Goal: Information Seeking & Learning: Learn about a topic

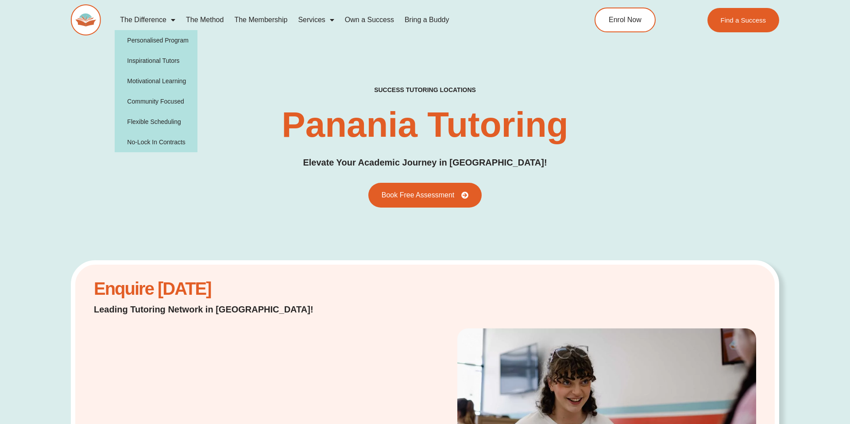
click at [154, 19] on link "The Difference" at bounding box center [148, 20] width 66 height 20
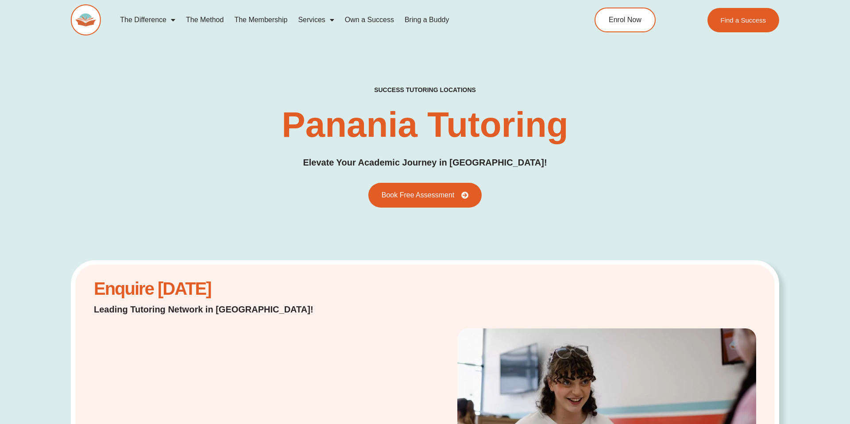
click at [154, 19] on link "The Difference" at bounding box center [148, 20] width 66 height 20
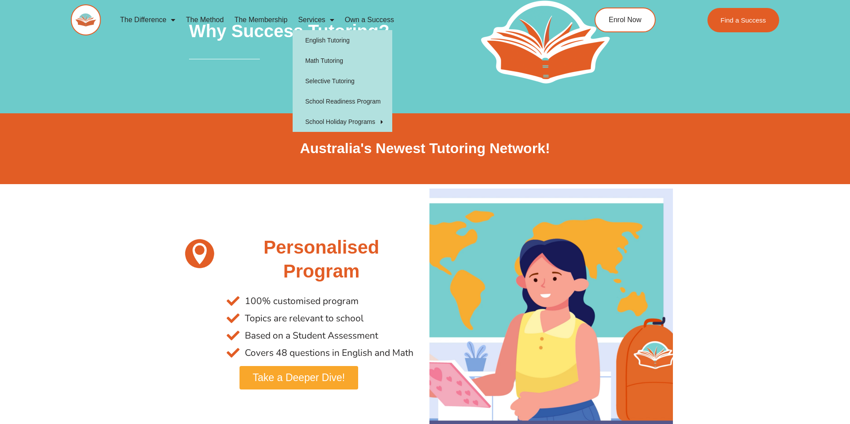
click at [573, 152] on h2 "Australia's Newest Tutoring Network!" at bounding box center [425, 148] width 496 height 19
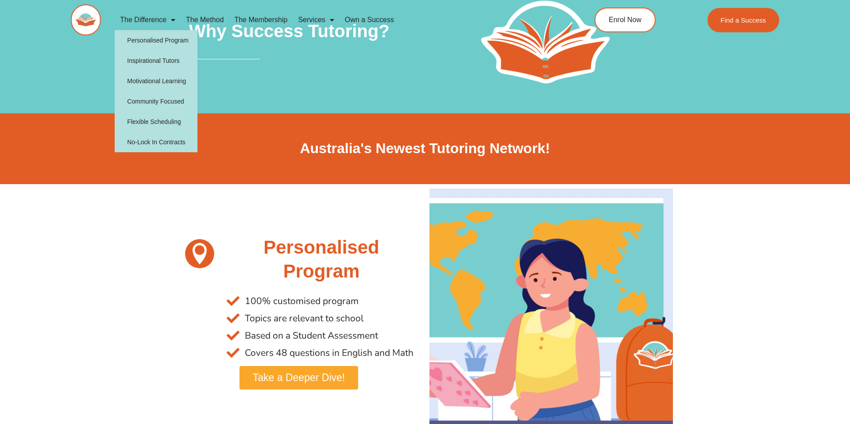
click at [151, 17] on link "The Difference" at bounding box center [148, 20] width 66 height 20
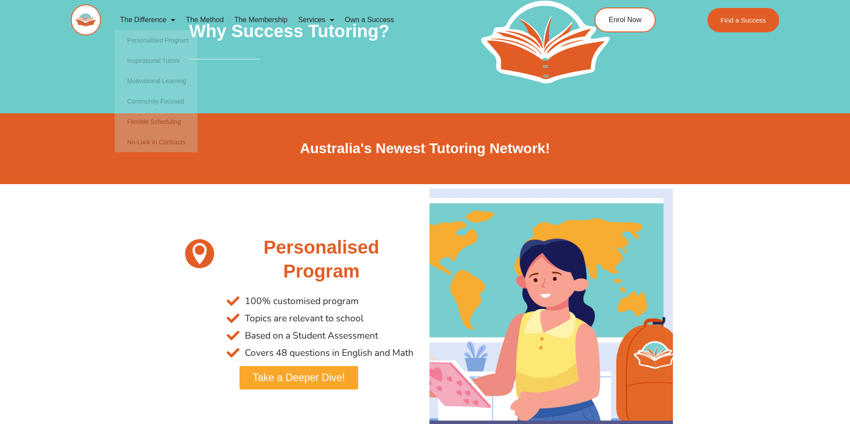
click at [151, 17] on link "The Difference" at bounding box center [148, 20] width 66 height 20
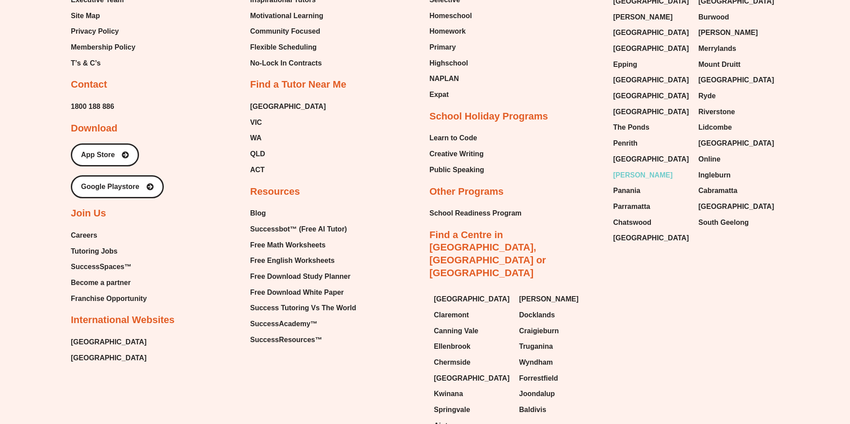
scroll to position [2833, 0]
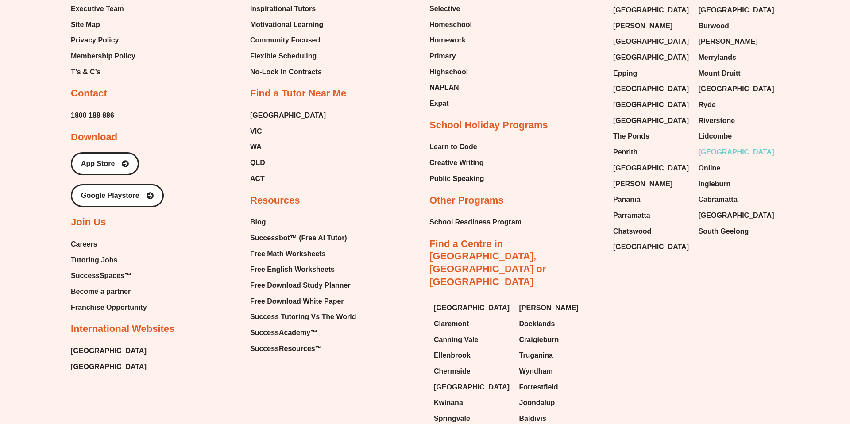
click at [723, 146] on span "[GEOGRAPHIC_DATA]" at bounding box center [737, 152] width 76 height 13
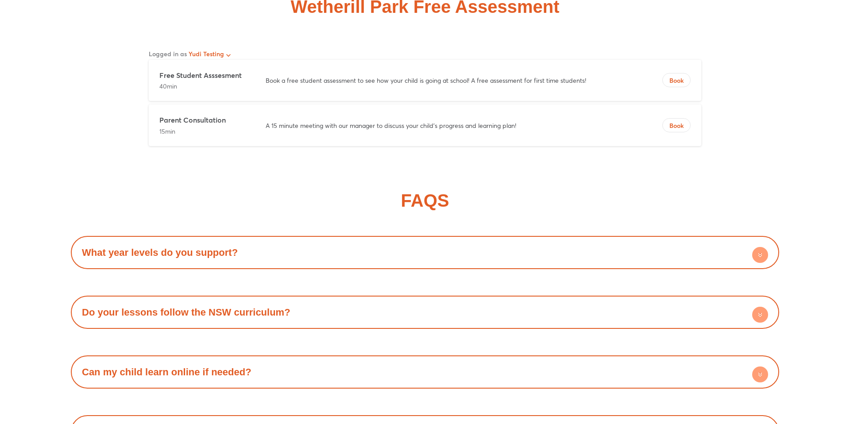
scroll to position [4586, 0]
click at [385, 239] on div "What year levels do you support?" at bounding box center [424, 251] width 699 height 24
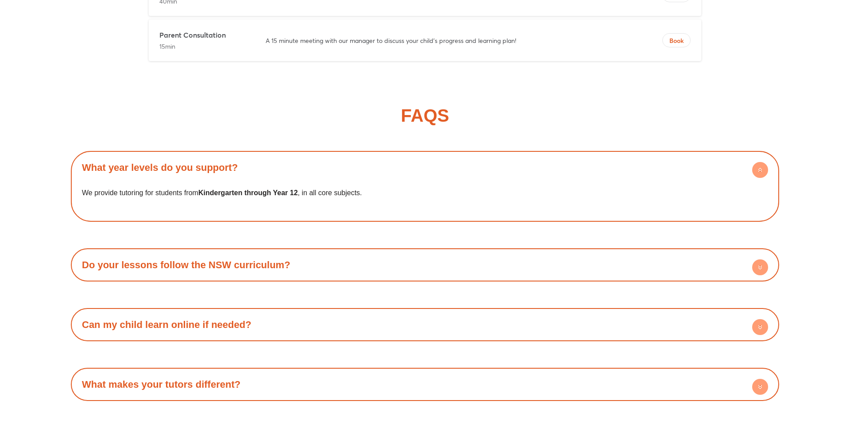
scroll to position [4630, 0]
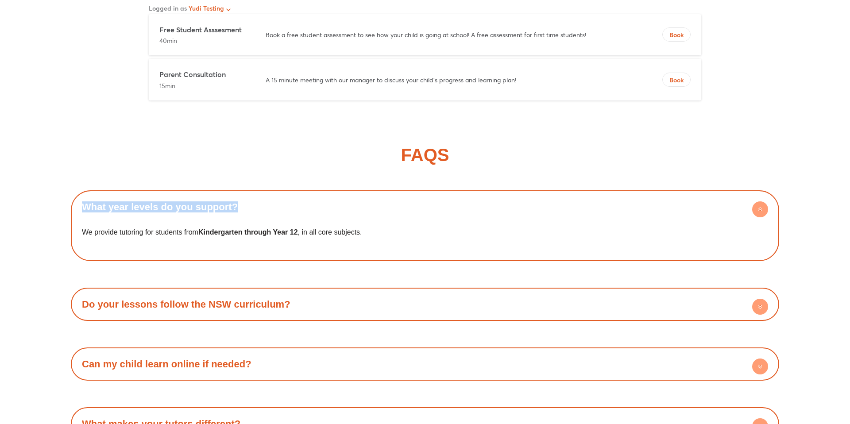
drag, startPoint x: 239, startPoint y: 194, endPoint x: 53, endPoint y: 195, distance: 185.5
click at [53, 195] on div "FAQS What year levels do you support? We provide tutoring for students from Kin…" at bounding box center [425, 413] width 850 height 610
copy link "What year levels do you support?"
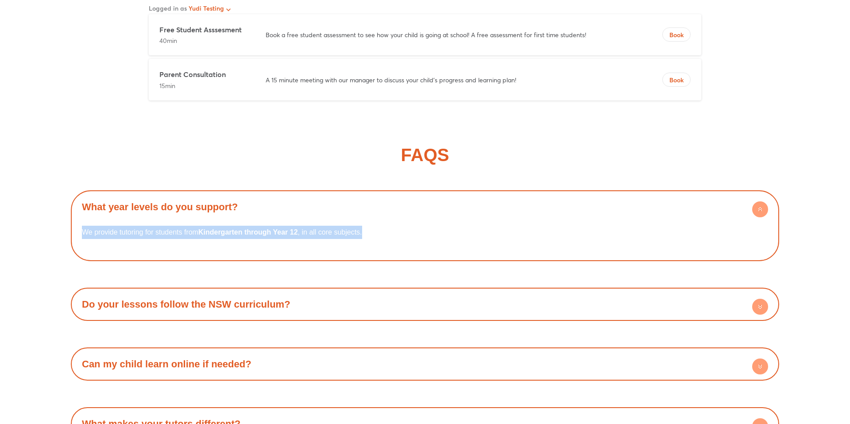
drag, startPoint x: 79, startPoint y: 219, endPoint x: 417, endPoint y: 218, distance: 338.2
click at [417, 219] on div "We provide tutoring for students from Kindergarten through Year 12 , in all cor…" at bounding box center [424, 238] width 699 height 38
copy p "We provide tutoring for students from Kindergarten through Year 12 , in all cor…"
click at [461, 202] on div "What year levels do you support?" at bounding box center [424, 207] width 699 height 24
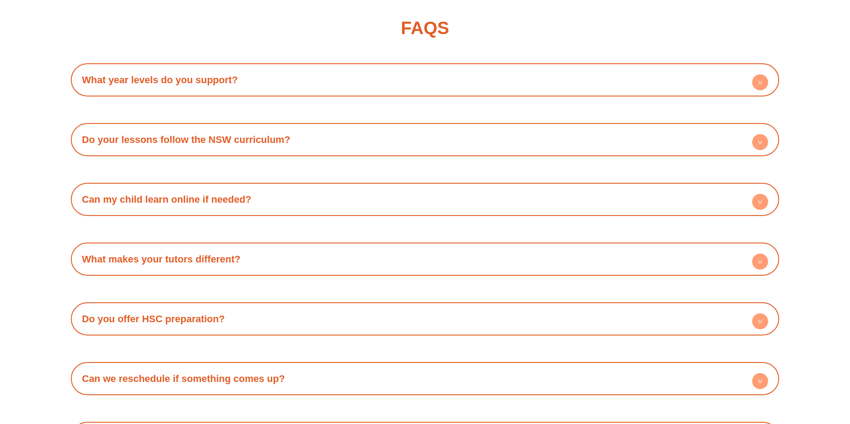
scroll to position [4752, 0]
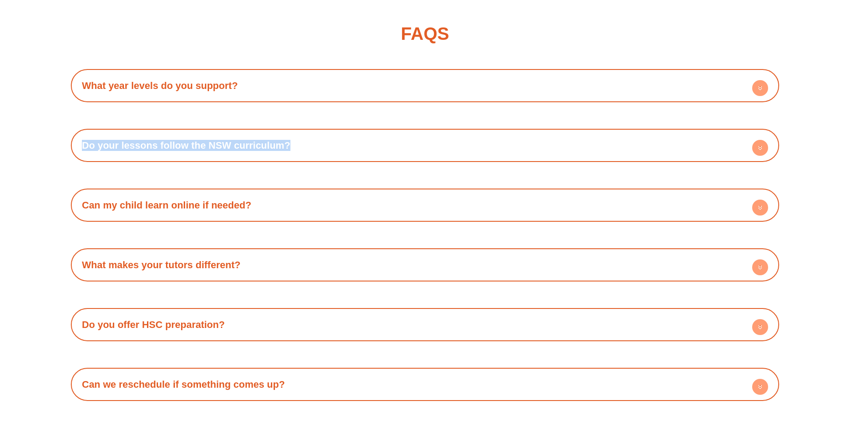
drag, startPoint x: 300, startPoint y: 124, endPoint x: 99, endPoint y: 142, distance: 201.8
click at [99, 142] on div "Do your lessons follow the NSW curriculum?" at bounding box center [424, 145] width 699 height 24
copy link "Do your lessons follow the NSW curriculum?"
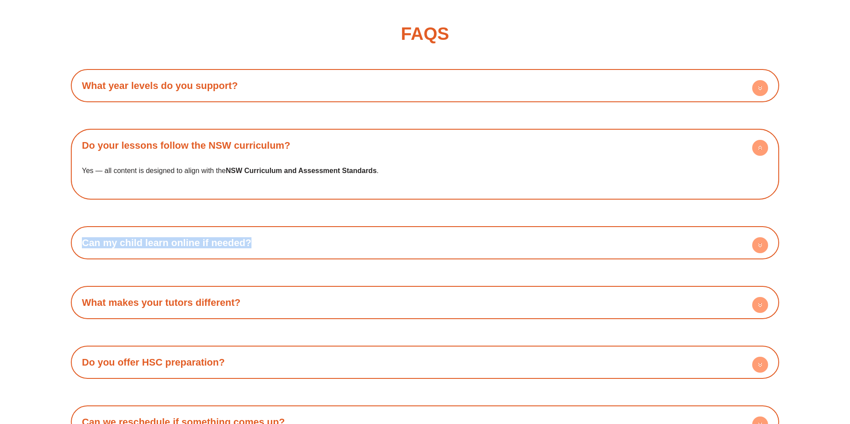
drag, startPoint x: 264, startPoint y: 232, endPoint x: 84, endPoint y: 232, distance: 180.2
click at [83, 232] on div "Can my child learn online if needed?" at bounding box center [424, 243] width 699 height 24
copy link "Can my child learn online if needed?"
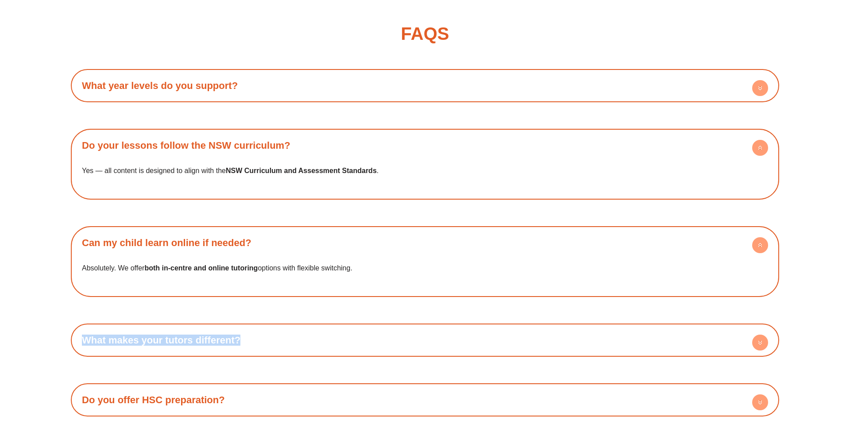
drag, startPoint x: 246, startPoint y: 326, endPoint x: 83, endPoint y: 328, distance: 162.5
click at [83, 328] on div "What makes your tutors different?" at bounding box center [424, 340] width 699 height 24
copy link "What makes your tutors different?"
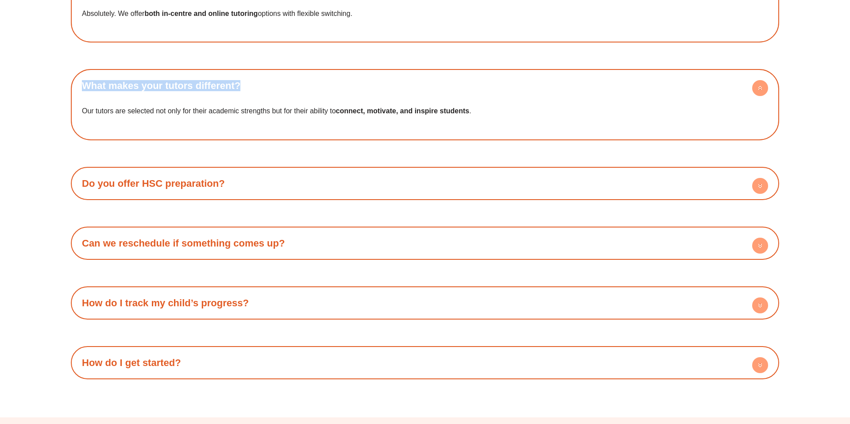
scroll to position [5007, 0]
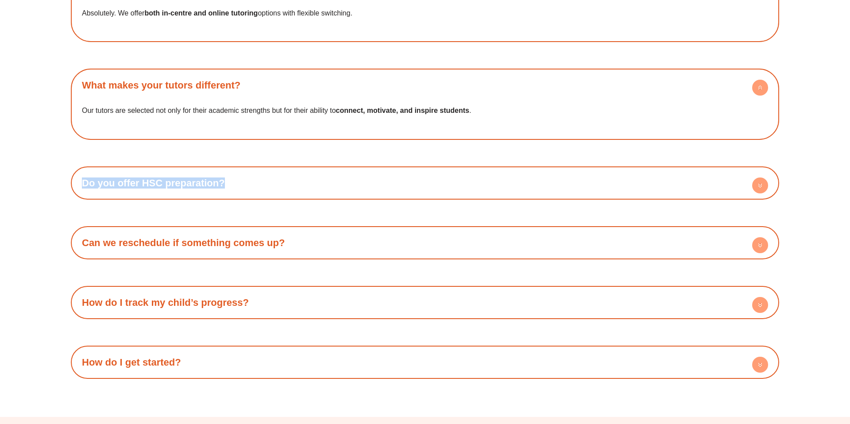
drag, startPoint x: 232, startPoint y: 172, endPoint x: 81, endPoint y: 171, distance: 151.0
click at [81, 171] on div "Do you offer HSC preparation?" at bounding box center [424, 183] width 699 height 24
copy link "Do you offer HSC preparation?"
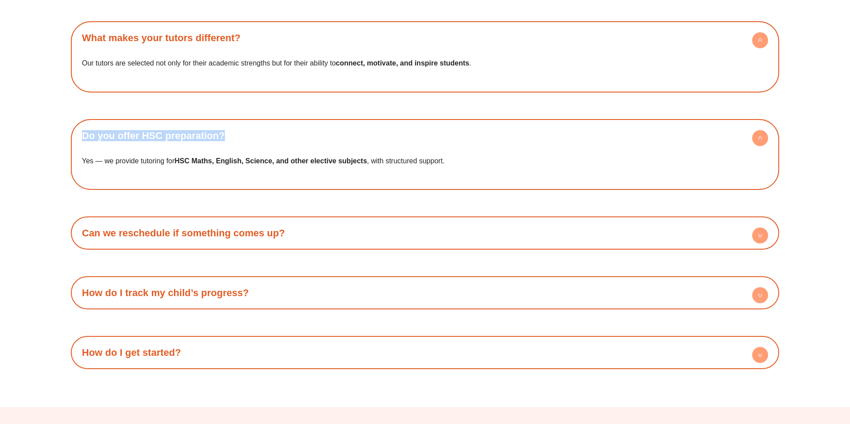
scroll to position [5056, 0]
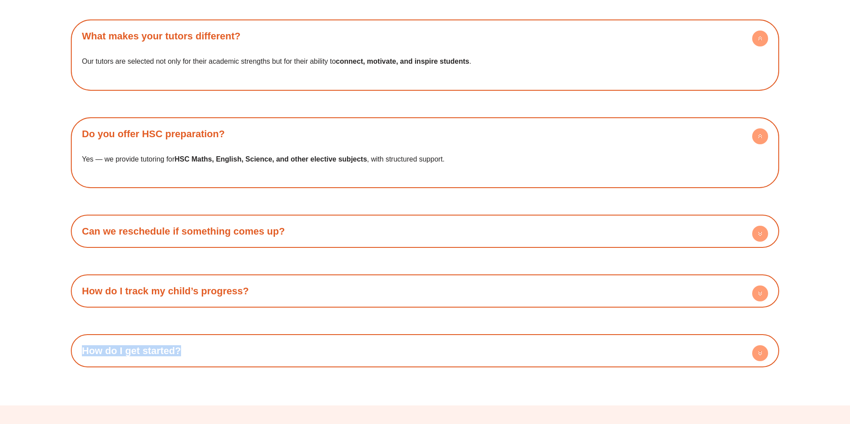
drag, startPoint x: 192, startPoint y: 336, endPoint x: 80, endPoint y: 338, distance: 111.6
click at [80, 339] on div "How do I get started?" at bounding box center [424, 351] width 699 height 24
copy link "How do I get started?"
